Goal: Task Accomplishment & Management: Manage account settings

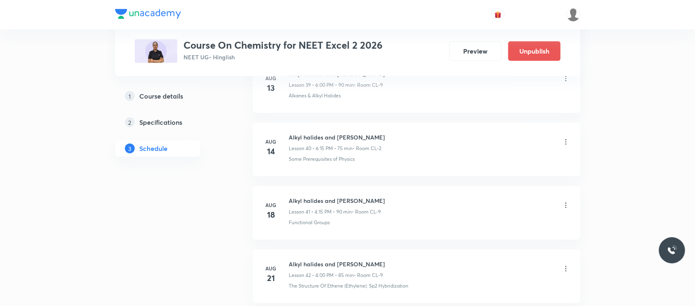
scroll to position [3217, 0]
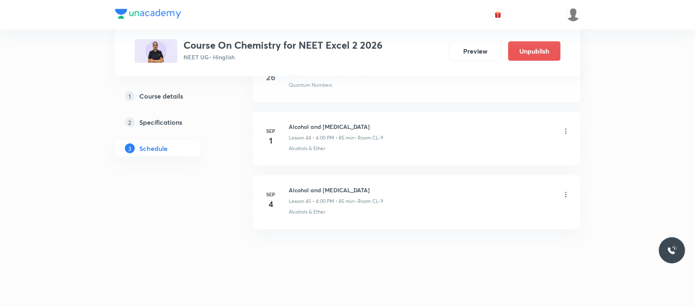
click at [565, 196] on icon at bounding box center [566, 195] width 8 height 8
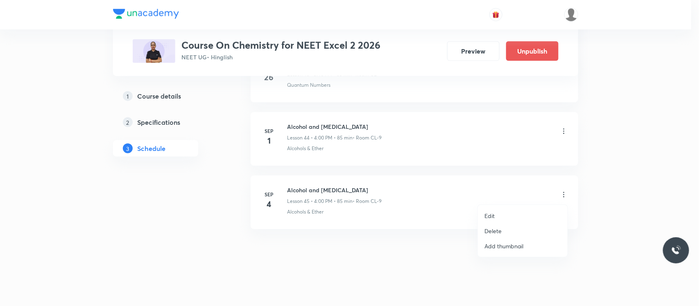
click at [490, 231] on p "Delete" at bounding box center [493, 231] width 17 height 9
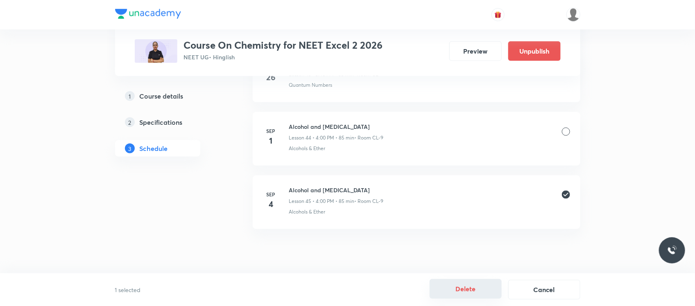
click at [444, 292] on button "Delete" at bounding box center [466, 289] width 72 height 20
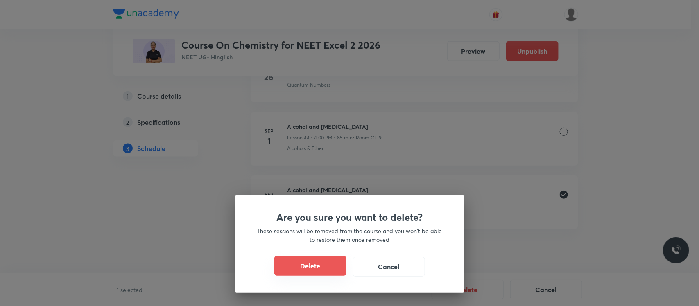
click at [317, 268] on button "Delete" at bounding box center [310, 266] width 72 height 20
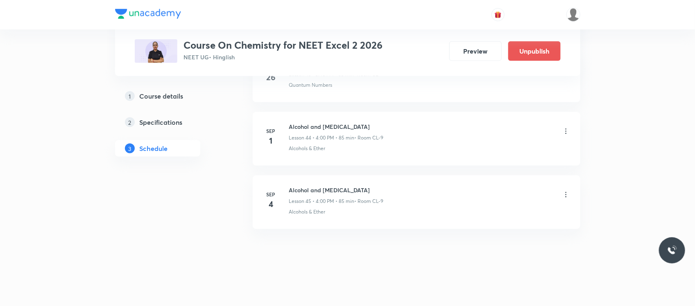
scroll to position [3153, 0]
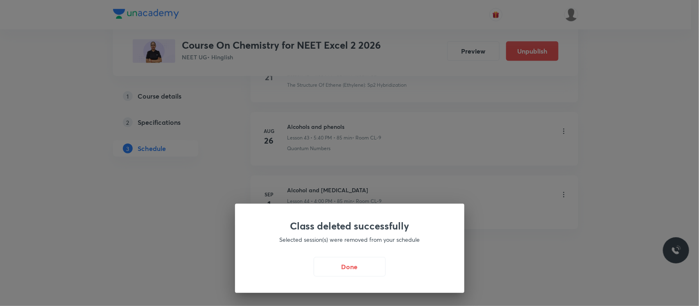
click at [317, 268] on button "Done" at bounding box center [350, 267] width 72 height 20
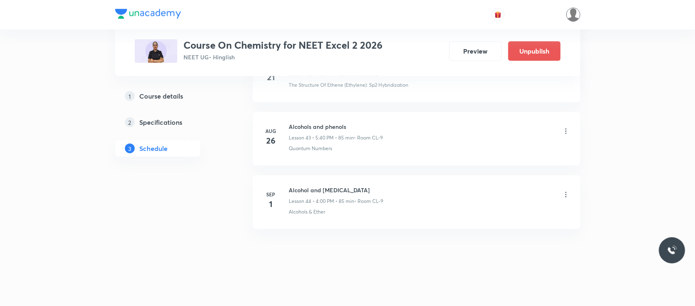
click at [574, 11] on img at bounding box center [574, 15] width 14 height 14
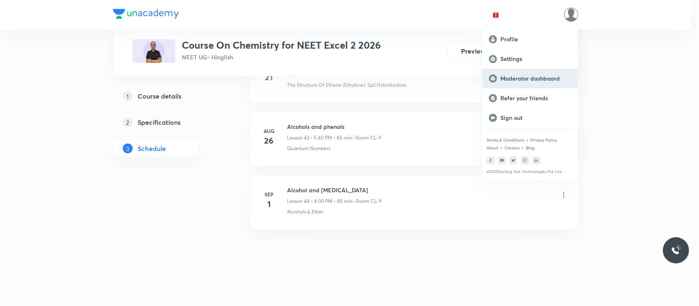
click at [517, 75] on p "Moderator dashboard" at bounding box center [536, 78] width 71 height 7
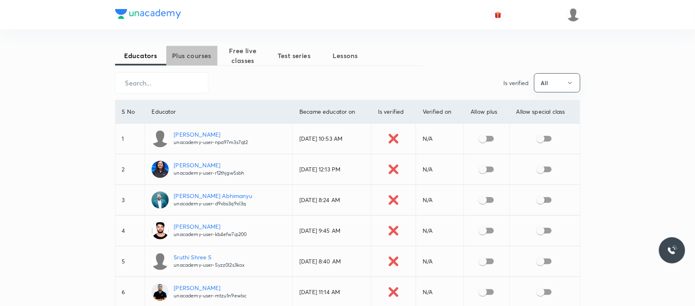
click at [196, 55] on span "Plus courses" at bounding box center [191, 56] width 51 height 10
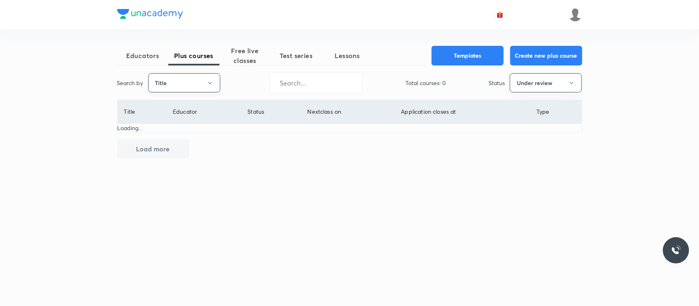
click at [172, 85] on button "Title" at bounding box center [184, 82] width 72 height 19
click at [176, 118] on li "Username" at bounding box center [184, 123] width 71 height 15
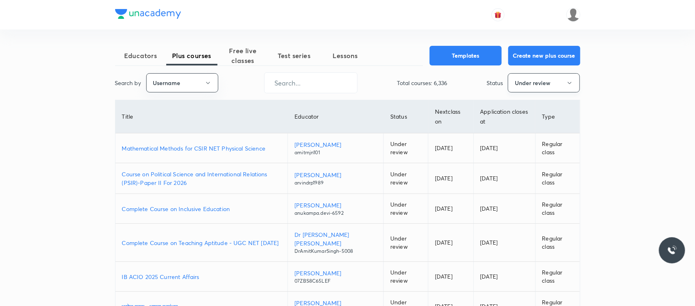
click at [522, 85] on button "Under review" at bounding box center [544, 82] width 72 height 19
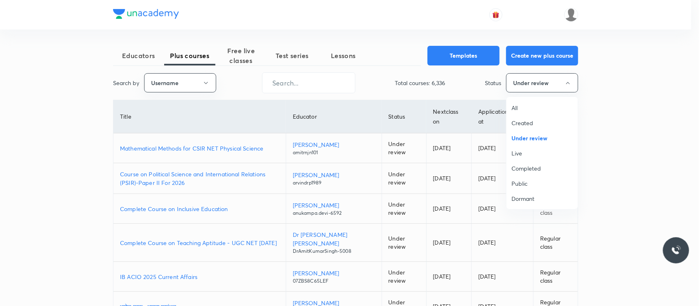
click at [515, 111] on span "All" at bounding box center [542, 108] width 61 height 9
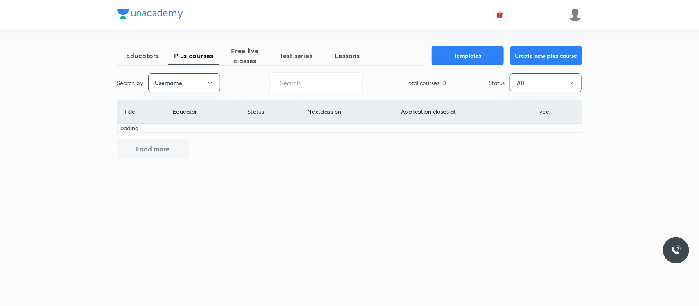
click at [355, 28] on div at bounding box center [349, 14] width 465 height 29
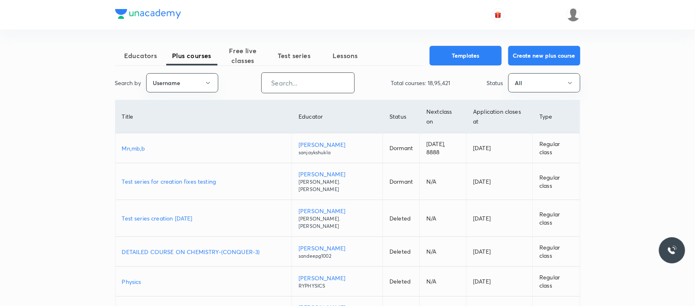
click at [279, 82] on input "text" at bounding box center [308, 83] width 93 height 21
paste input "unacademy-user-H6WVL4KILA96"
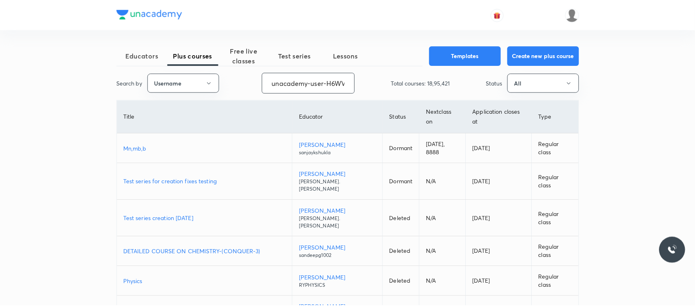
scroll to position [0, 32]
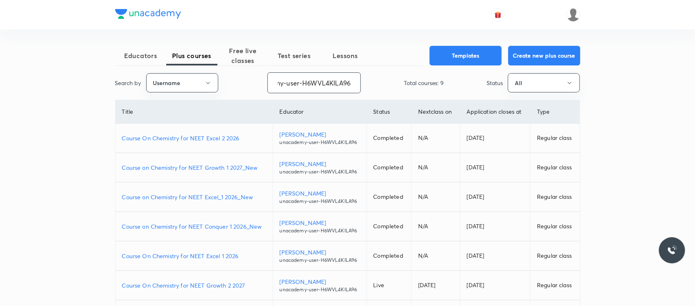
type input "unacademy-user-H6WVL4KILA96"
click at [197, 134] on p "Course On Chemistry for NEET Excel 2 2026" at bounding box center [194, 138] width 144 height 9
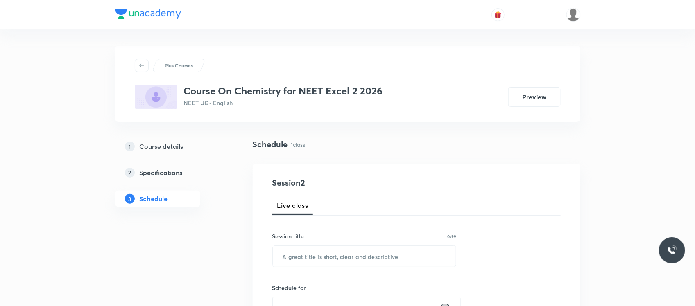
scroll to position [414, 0]
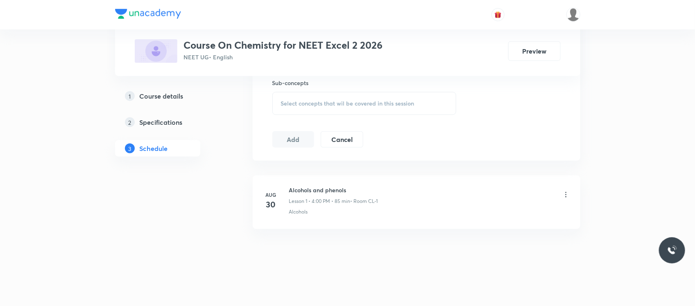
click at [304, 193] on h6 "Alcohols and phenols" at bounding box center [333, 190] width 89 height 9
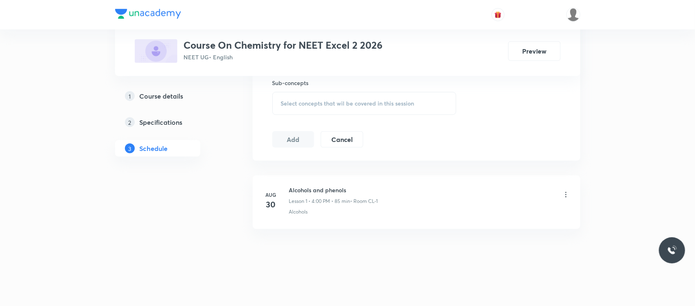
click at [304, 193] on h6 "Alcohols and phenols" at bounding box center [333, 190] width 89 height 9
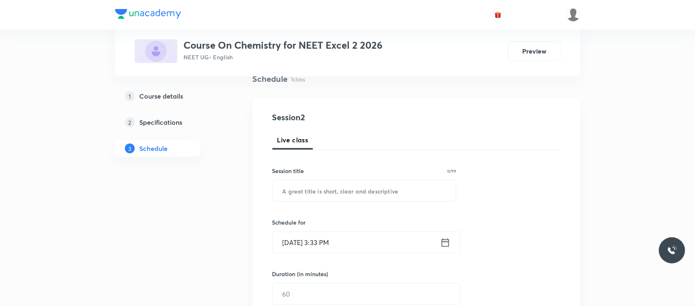
scroll to position [0, 0]
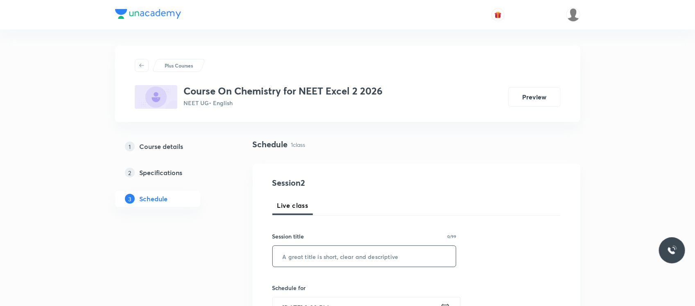
click at [298, 255] on input "text" at bounding box center [365, 256] width 184 height 21
paste input "Alcohols and phenols"
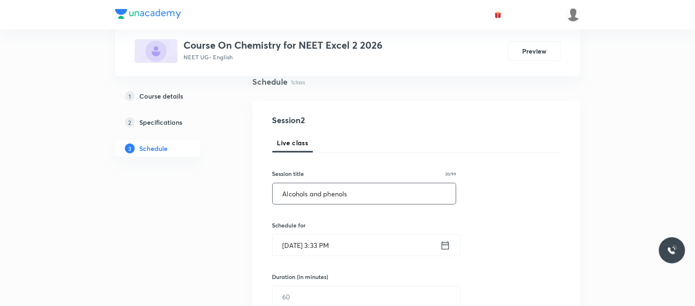
scroll to position [91, 0]
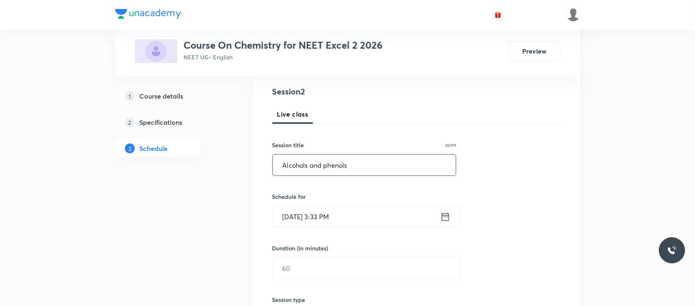
type input "Alcohols and phenols"
click at [358, 220] on input "Sep 4, 2025, 3:33 PM" at bounding box center [357, 216] width 168 height 21
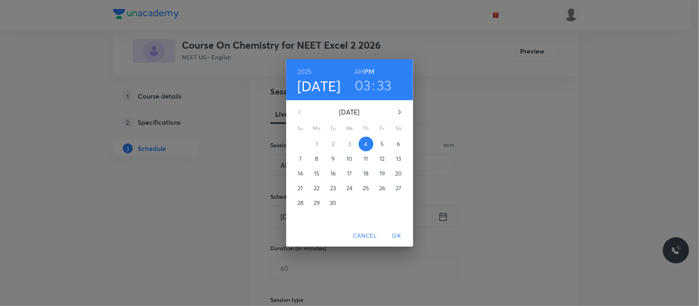
click at [365, 89] on h3 "03" at bounding box center [363, 85] width 16 height 17
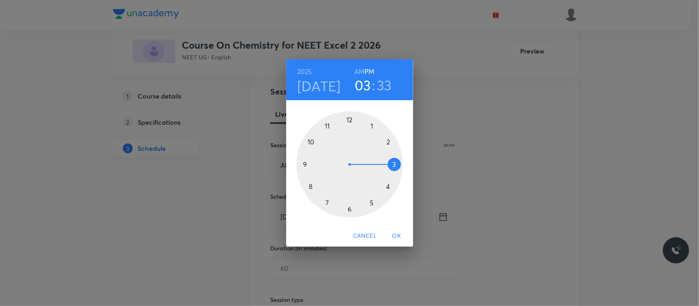
click at [372, 205] on div at bounding box center [350, 164] width 107 height 107
click at [310, 188] on div at bounding box center [350, 164] width 107 height 107
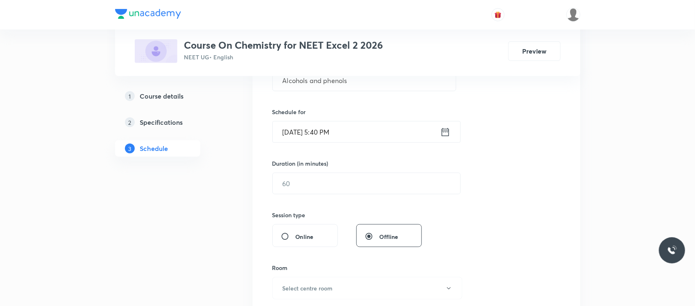
scroll to position [177, 0]
click at [312, 179] on input "text" at bounding box center [367, 182] width 188 height 21
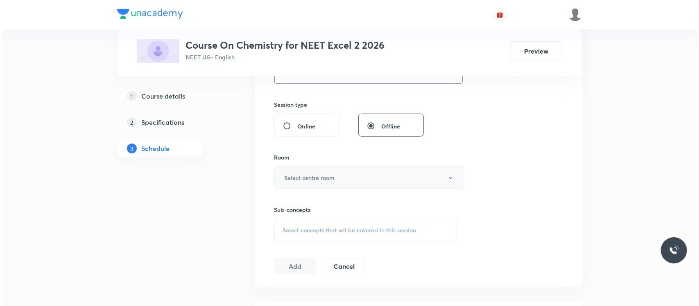
scroll to position [287, 0]
type input "85"
click at [313, 182] on h6 "Select centre room" at bounding box center [308, 177] width 50 height 9
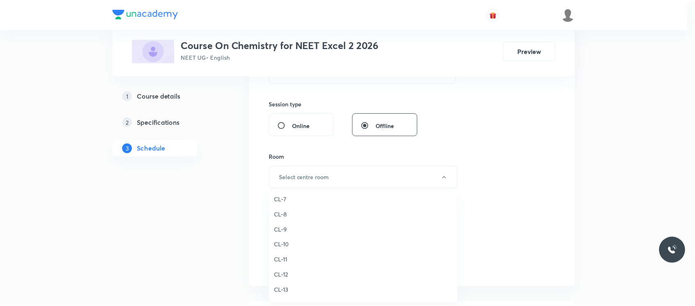
scroll to position [308, 0]
click at [287, 239] on span "CL-9" at bounding box center [365, 243] width 179 height 9
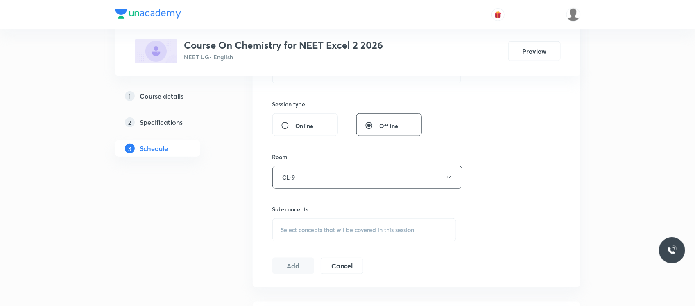
click at [296, 236] on div "Select concepts that wil be covered in this session" at bounding box center [364, 230] width 184 height 23
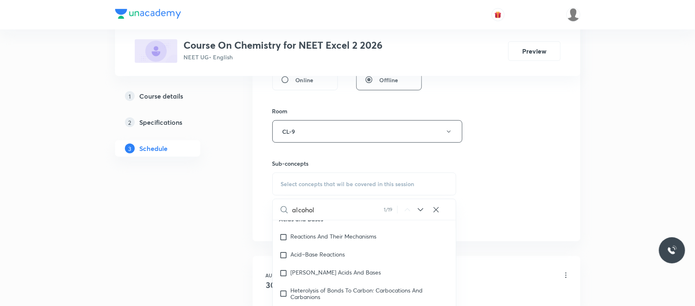
scroll to position [15717, 0]
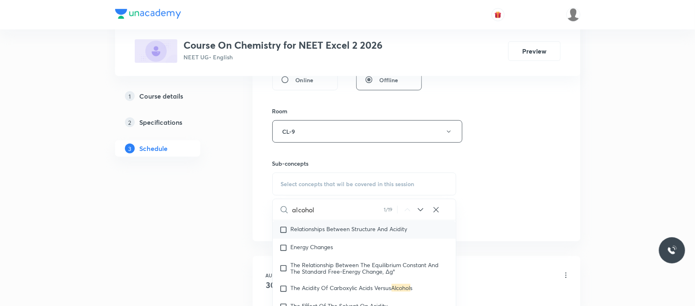
type input "alcohol"
click at [344, 233] on span "Relationships Between Structure And Acidity" at bounding box center [349, 229] width 117 height 8
checkbox input "true"
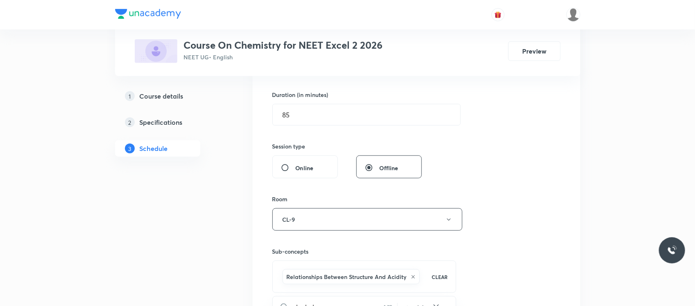
scroll to position [243, 0]
click at [215, 257] on div "1 Course details 2 Specifications 3 Schedule" at bounding box center [170, 184] width 111 height 576
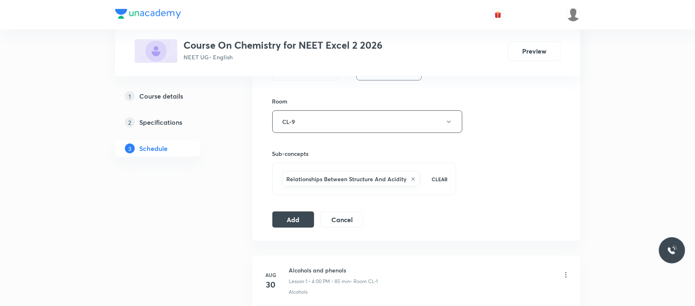
scroll to position [366, 0]
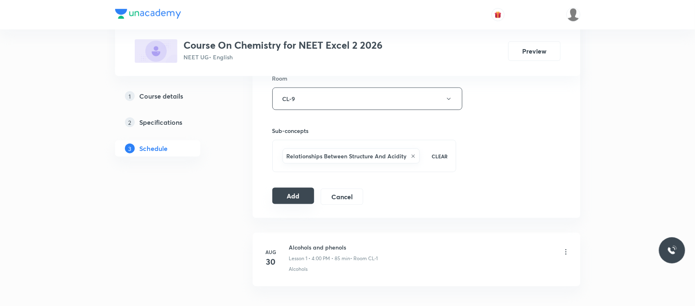
click at [287, 197] on button "Add" at bounding box center [293, 196] width 42 height 16
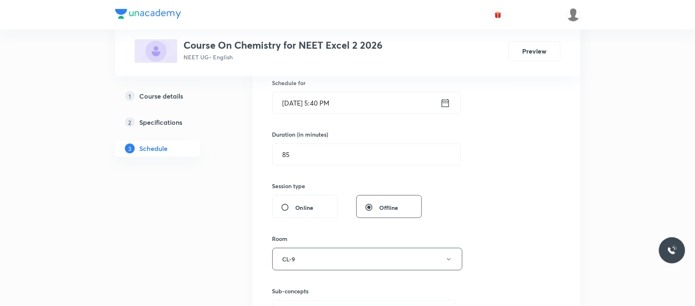
scroll to position [290, 0]
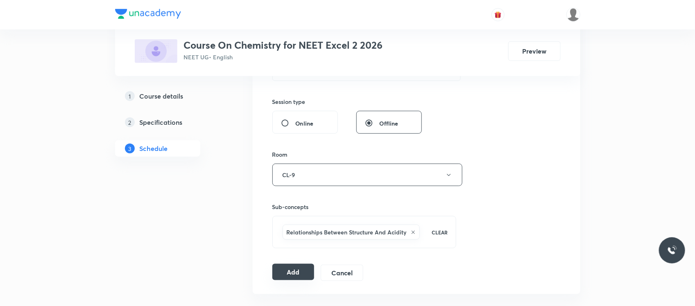
click at [288, 273] on button "Add" at bounding box center [293, 272] width 42 height 16
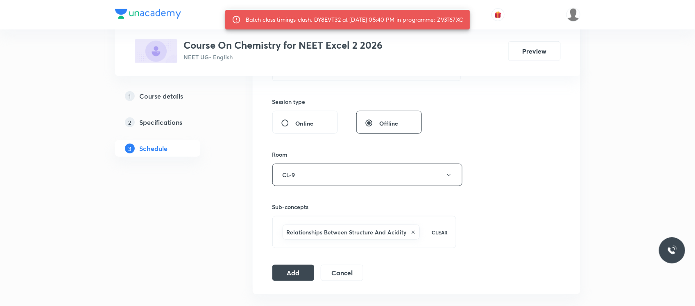
click at [464, 21] on div "Batch class timings clash. DY8EVT32 at 04 Sep 2025 05:40 PM in programme: ZV3T6…" at bounding box center [355, 19] width 218 height 15
copy div "ZV3T67XC"
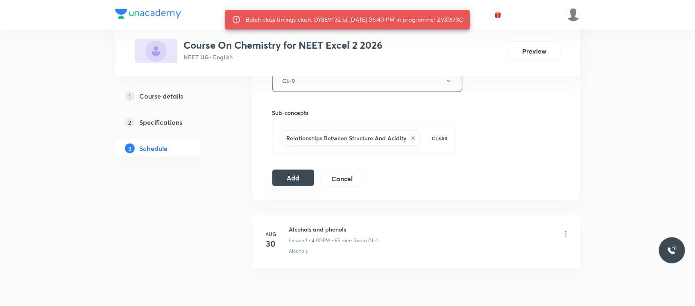
scroll to position [384, 0]
click at [279, 175] on button "Add" at bounding box center [293, 178] width 42 height 16
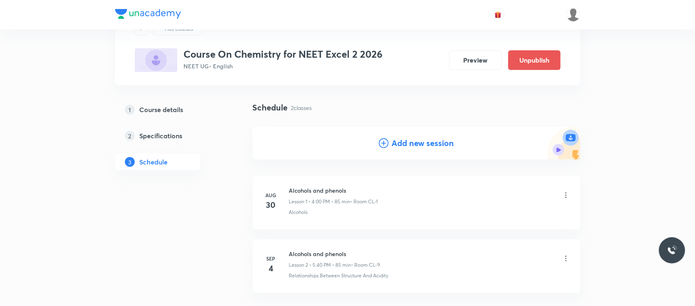
scroll to position [101, 0]
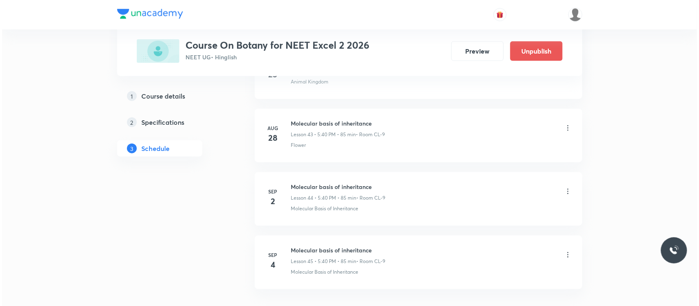
scroll to position [3217, 0]
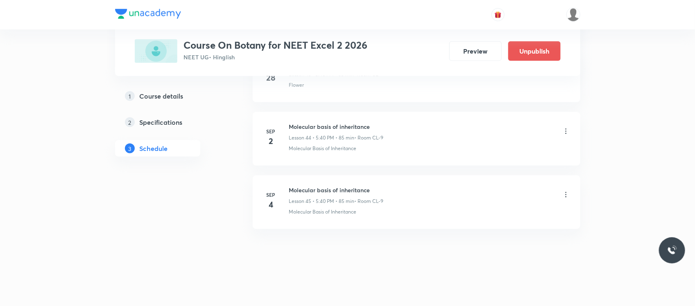
click at [563, 191] on icon at bounding box center [566, 195] width 8 height 8
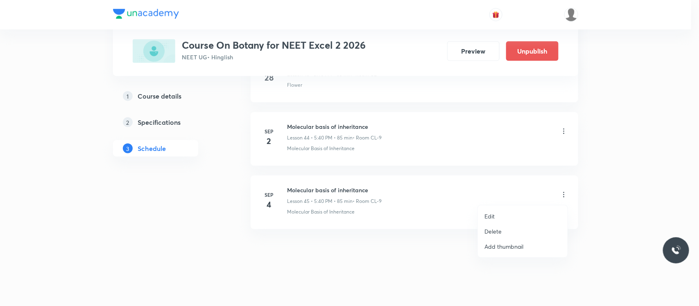
click at [501, 211] on li "Edit" at bounding box center [523, 216] width 90 height 15
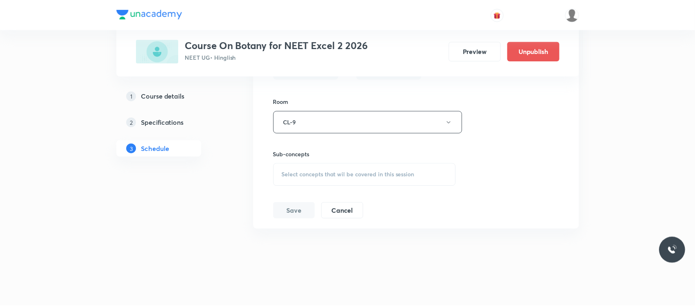
scroll to position [3146, 0]
click at [425, 177] on div "Select concepts that wil be covered in this session" at bounding box center [365, 174] width 184 height 23
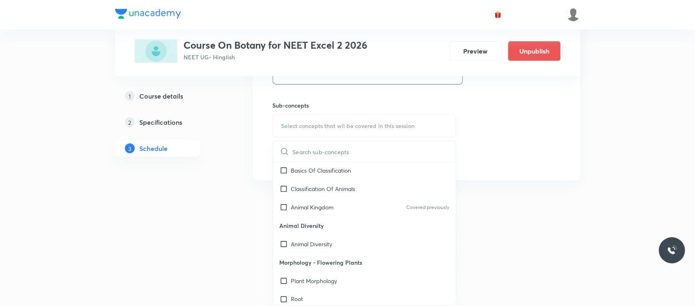
scroll to position [752, 0]
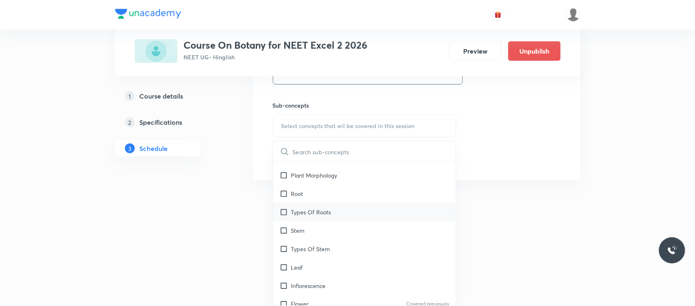
click at [367, 210] on div "Types Of Roots" at bounding box center [364, 212] width 183 height 18
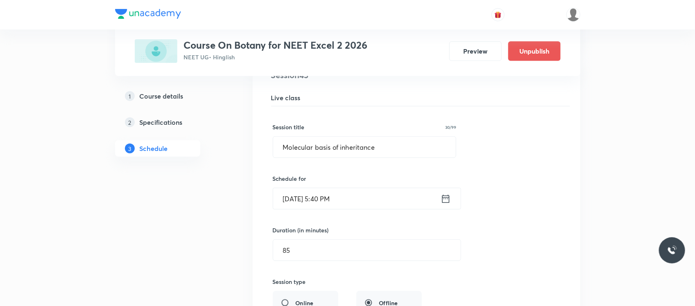
scroll to position [2882, 0]
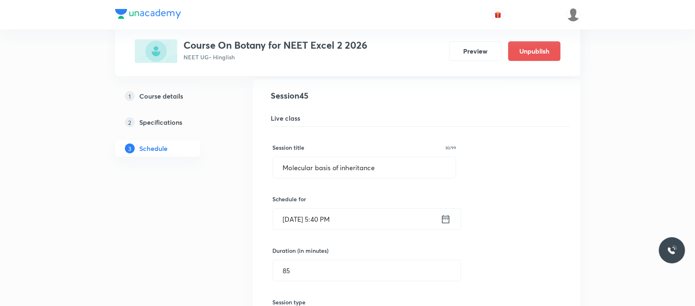
click at [367, 230] on input "Sep 4, 2025, 5:40 PM" at bounding box center [357, 219] width 168 height 21
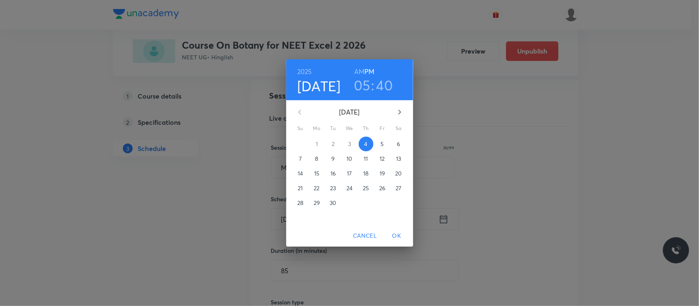
click at [362, 83] on h3 "05" at bounding box center [362, 85] width 17 height 17
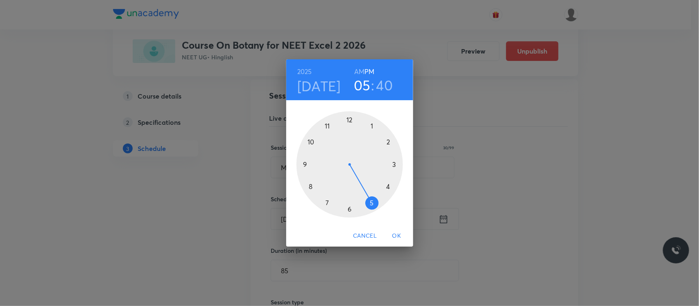
click at [388, 186] on div at bounding box center [350, 164] width 107 height 107
click at [394, 166] on div at bounding box center [350, 164] width 107 height 107
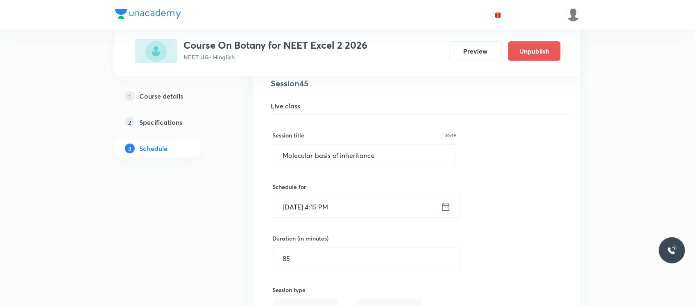
scroll to position [2888, 0]
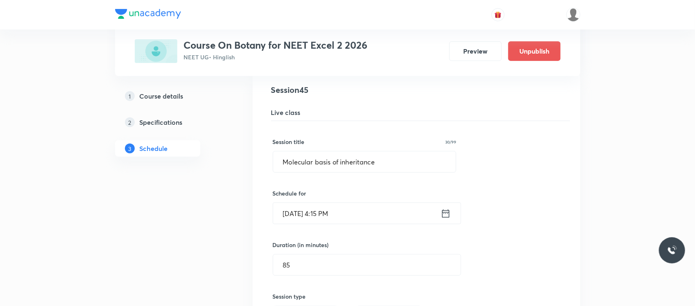
click at [354, 220] on input "Sep 4, 2025, 4:15 PM" at bounding box center [357, 213] width 168 height 21
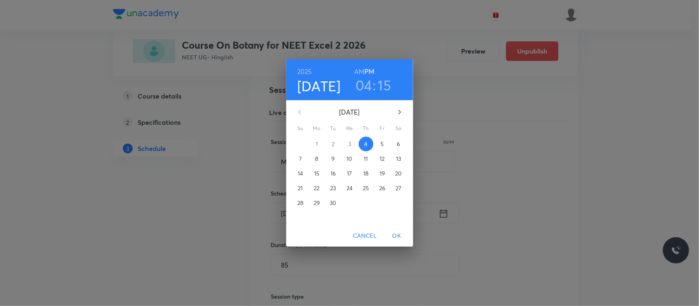
click at [381, 81] on h3 "15" at bounding box center [385, 85] width 14 height 17
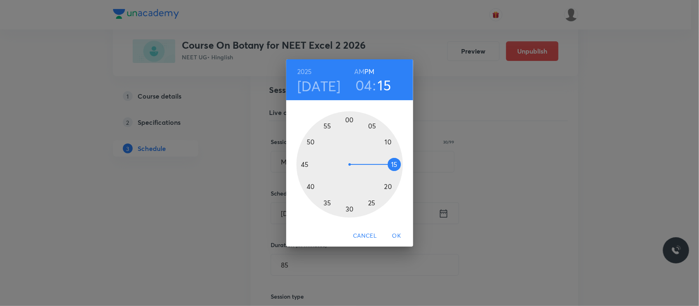
click at [348, 122] on div at bounding box center [350, 164] width 107 height 107
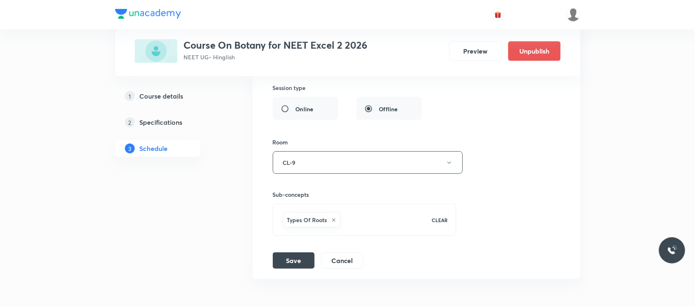
scroll to position [3156, 0]
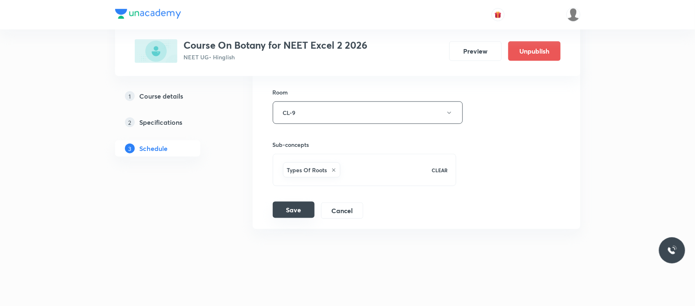
click at [289, 214] on button "Save" at bounding box center [294, 210] width 42 height 16
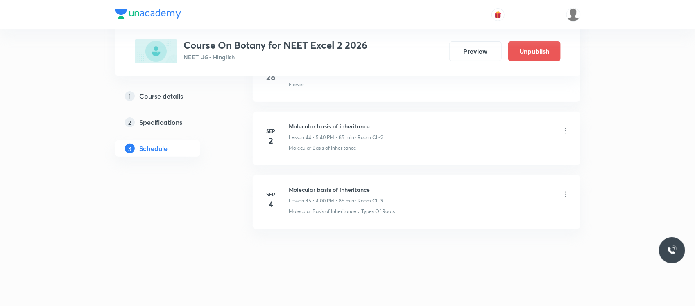
scroll to position [2840, 0]
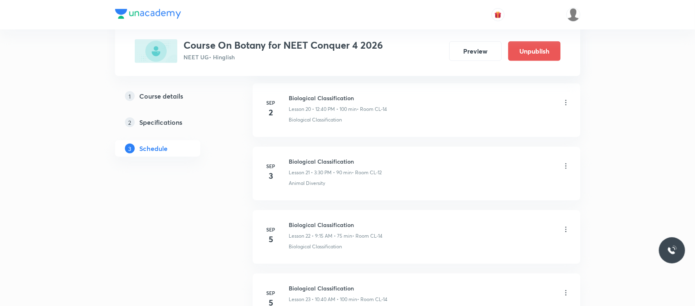
scroll to position [1815, 0]
